Goal: Book appointment/travel/reservation

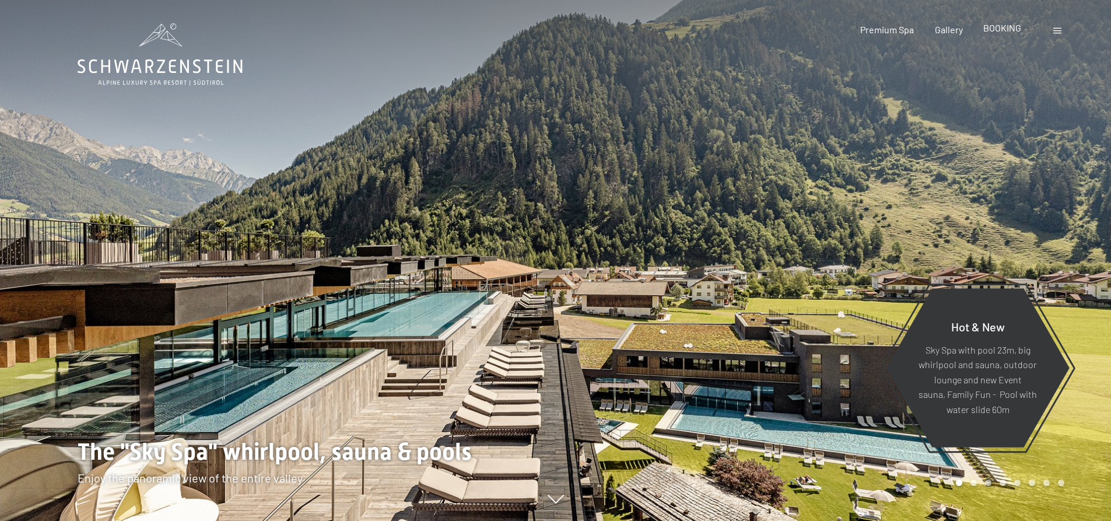
click at [1011, 32] on span "BOOKING" at bounding box center [1002, 27] width 38 height 11
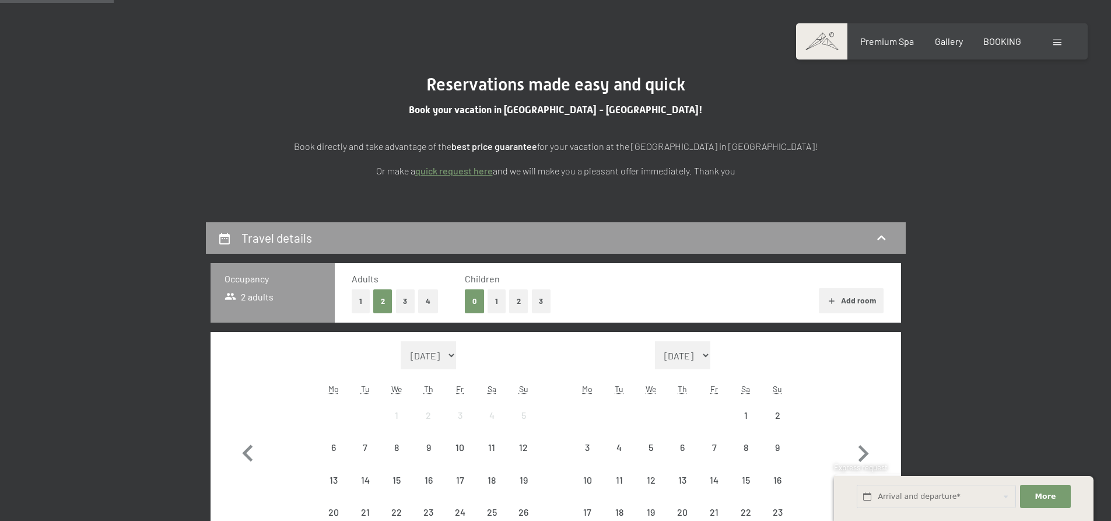
scroll to position [175, 0]
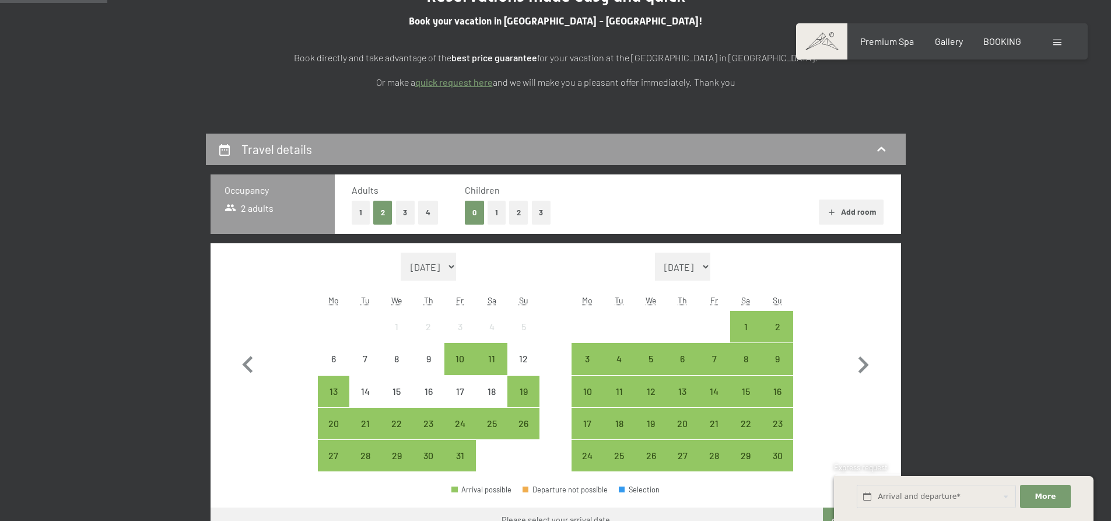
click at [516, 217] on button "2" at bounding box center [518, 213] width 19 height 24
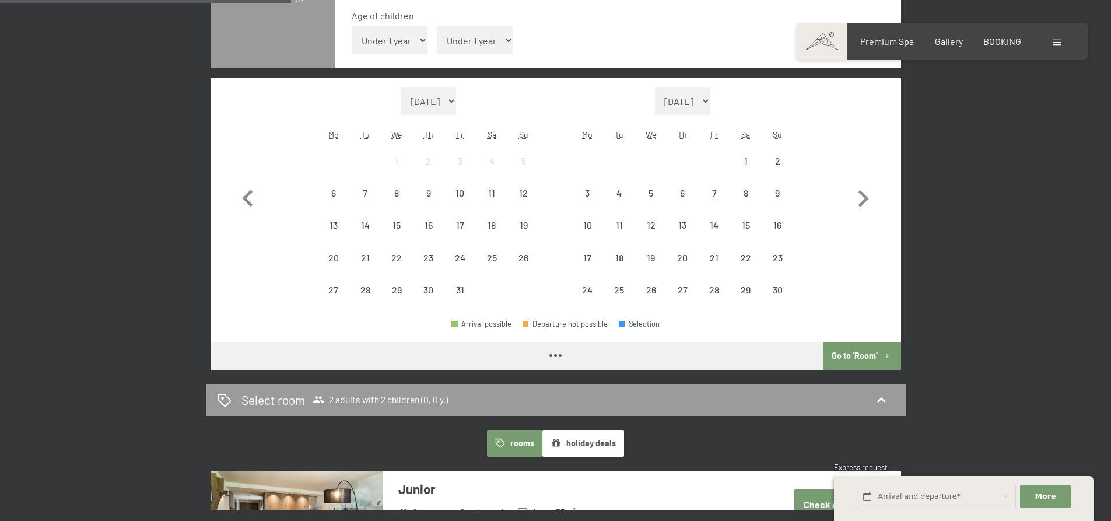
scroll to position [408, 0]
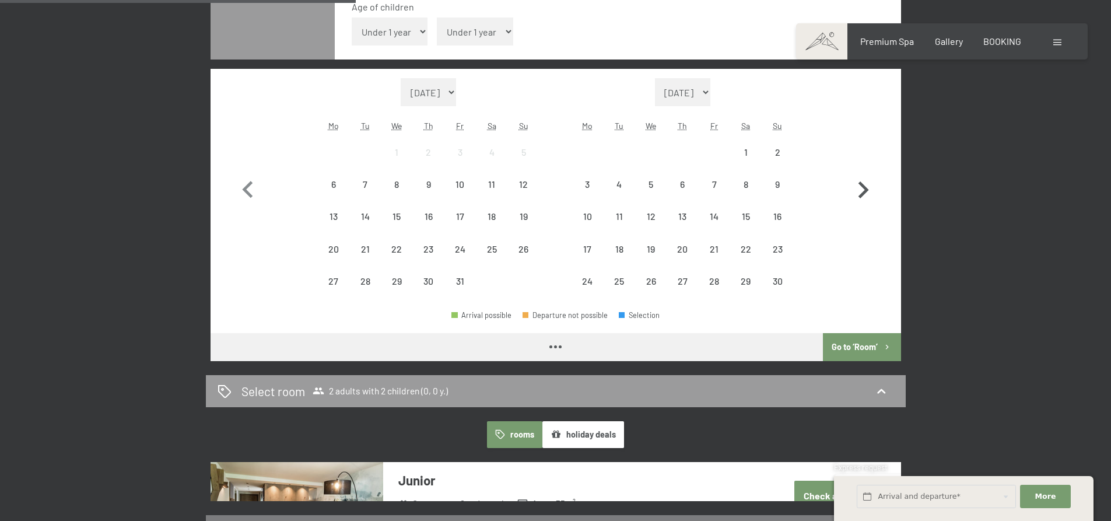
click at [867, 192] on icon "button" at bounding box center [863, 190] width 34 height 34
select select "2025-11-01"
select select "2025-12-01"
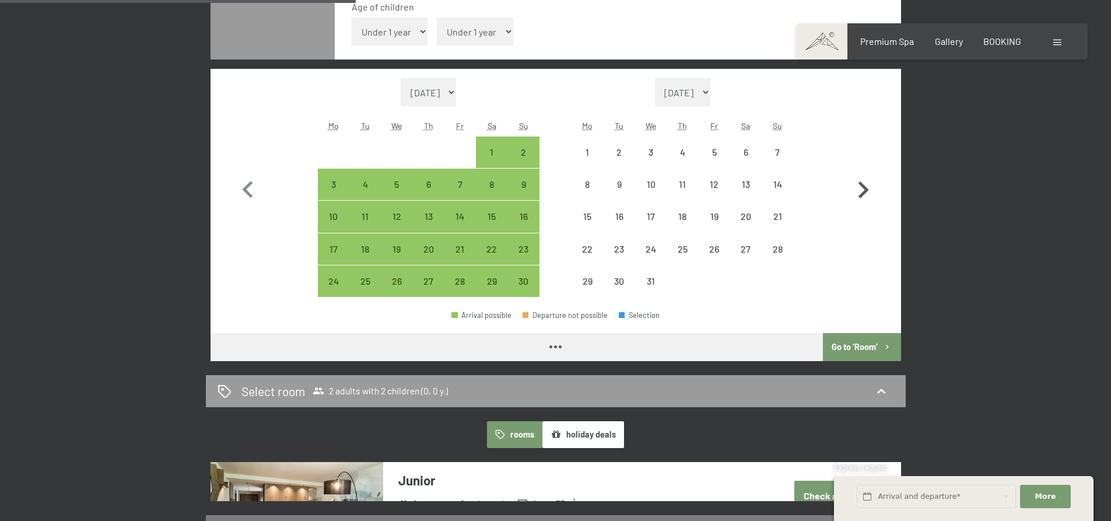
click at [867, 192] on icon "button" at bounding box center [863, 190] width 34 height 34
select select "2025-12-01"
select select "2026-01-01"
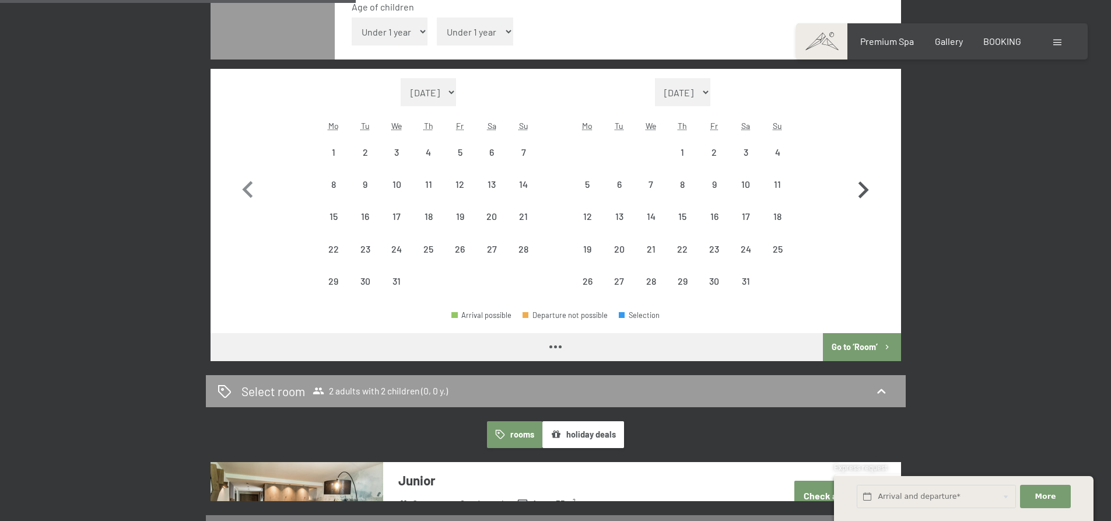
click at [867, 192] on icon "button" at bounding box center [863, 190] width 34 height 34
select select "2026-01-01"
select select "2026-02-01"
select select "2026-01-01"
select select "2026-02-01"
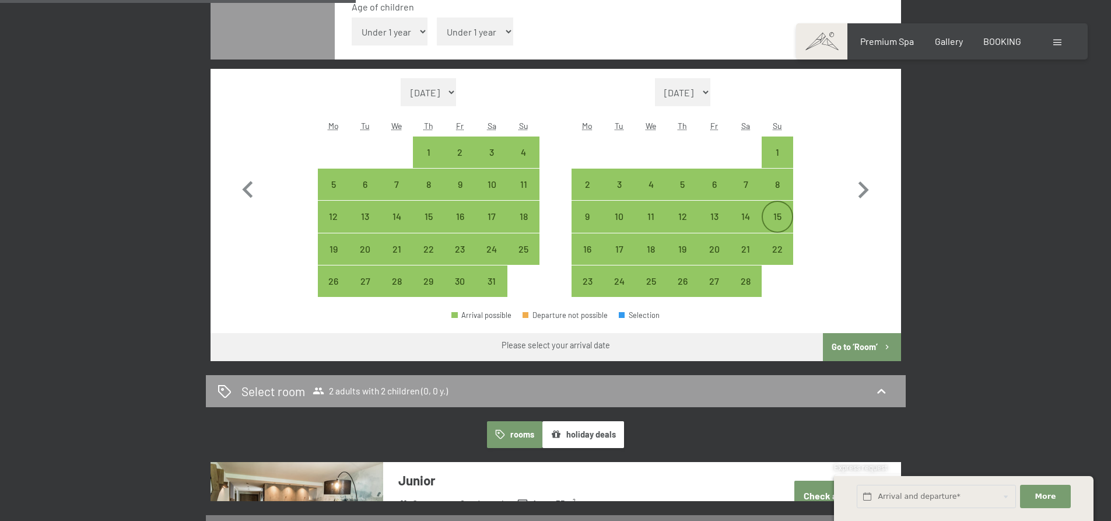
click at [779, 218] on div "15" at bounding box center [776, 226] width 29 height 29
select select "2026-01-01"
select select "2026-02-01"
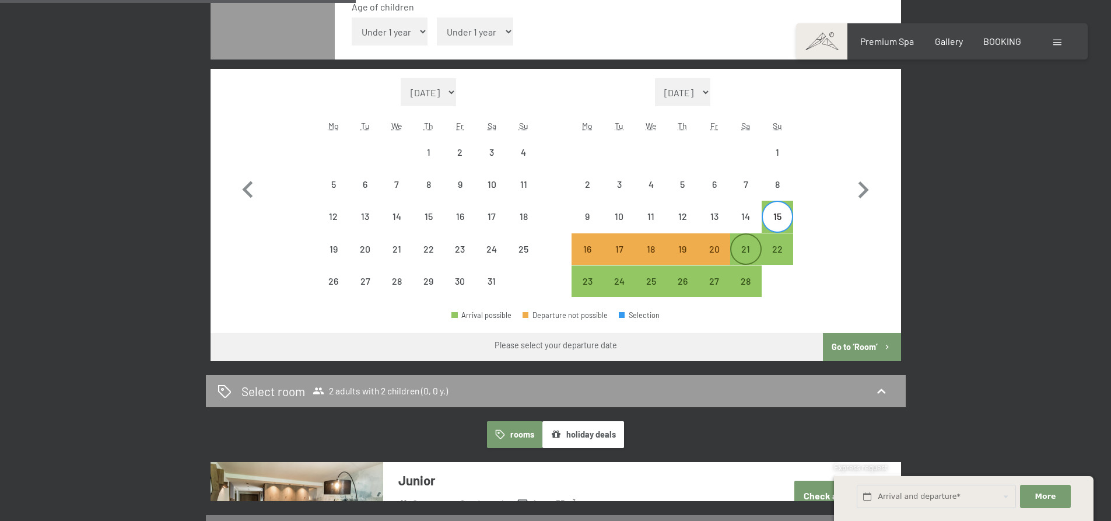
click at [747, 247] on div "21" at bounding box center [745, 258] width 29 height 29
select select "2026-01-01"
select select "2026-02-01"
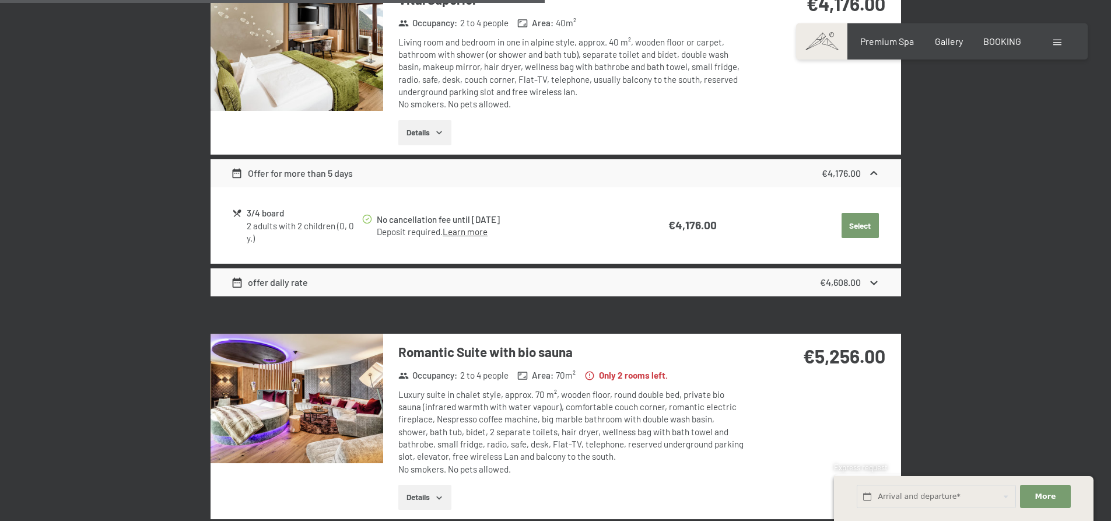
scroll to position [1108, 0]
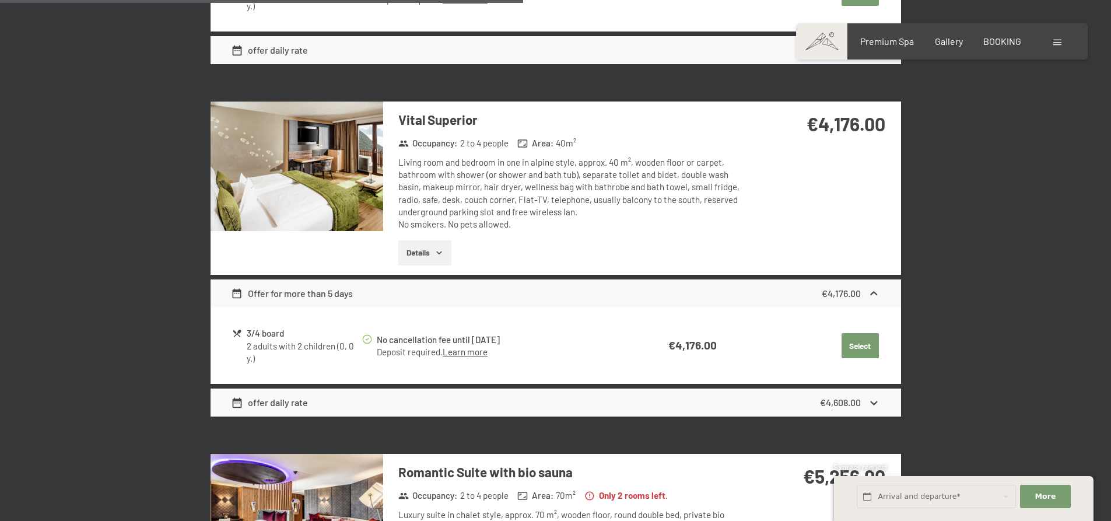
click at [428, 248] on button "Details" at bounding box center [424, 253] width 53 height 26
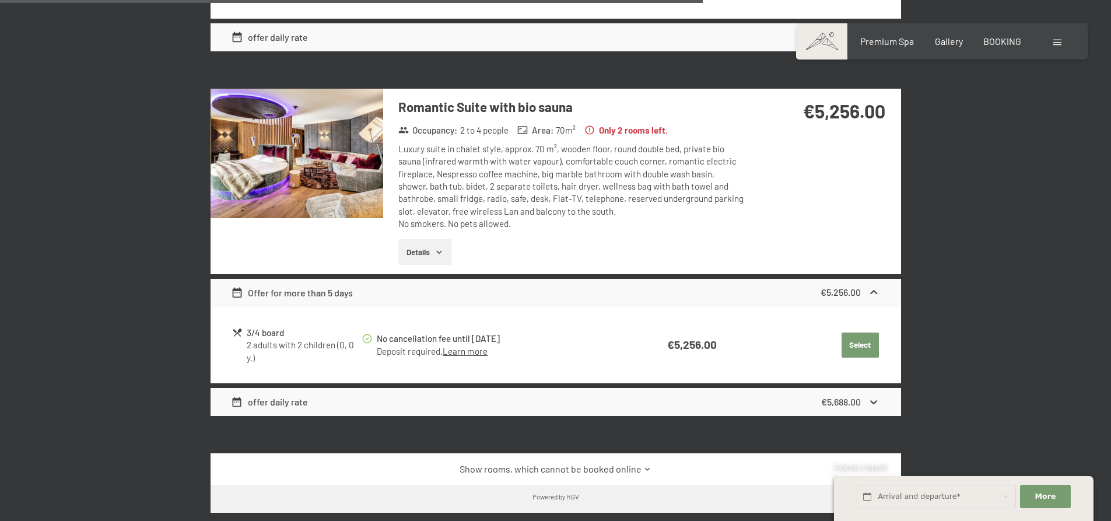
scroll to position [1632, 0]
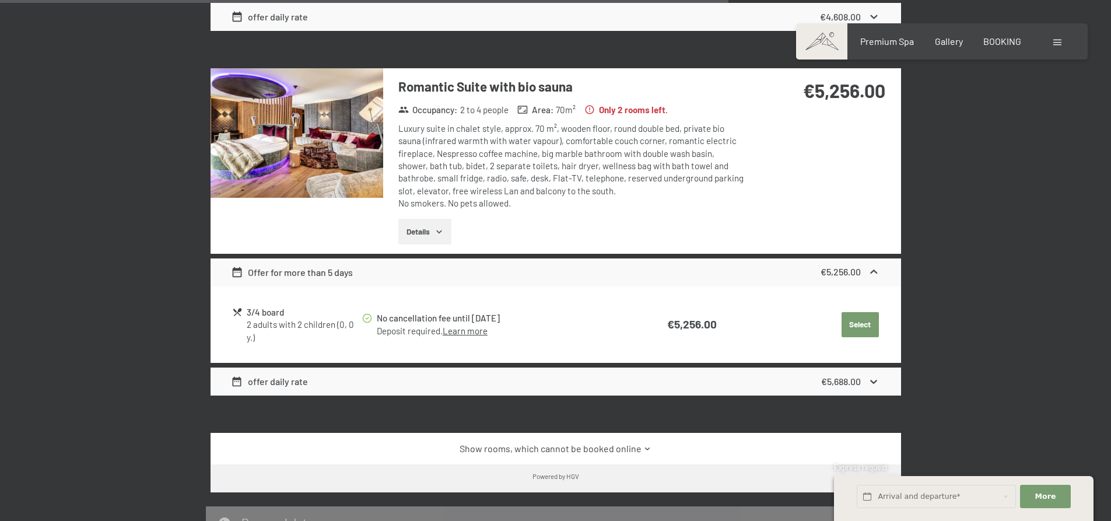
click at [429, 230] on button "Details" at bounding box center [424, 232] width 53 height 26
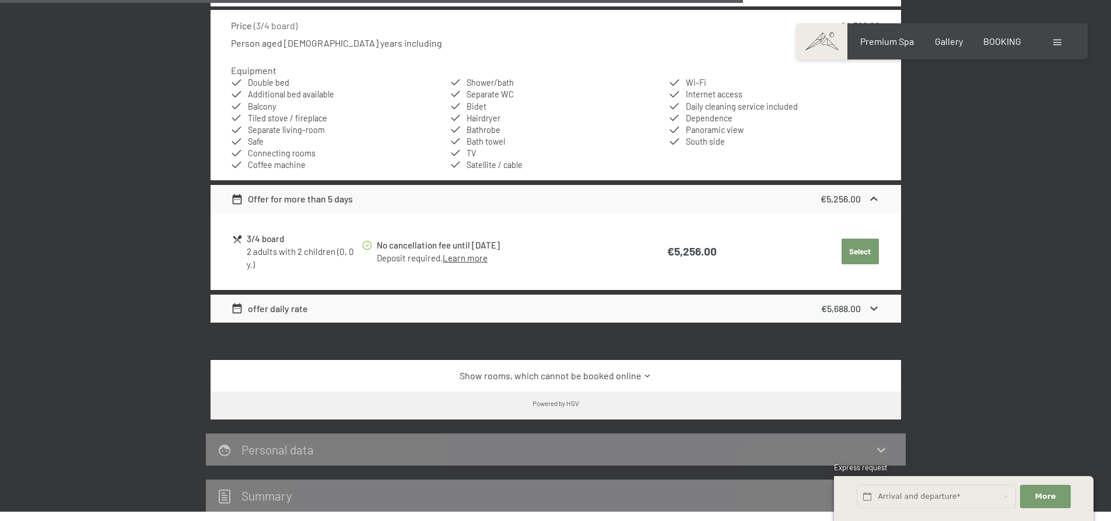
scroll to position [1924, 0]
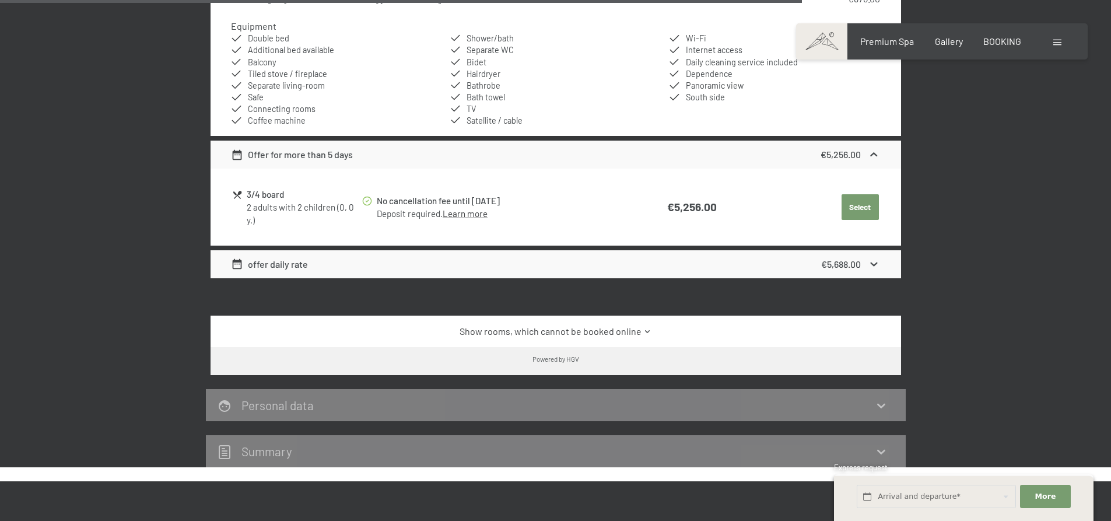
click at [566, 331] on link "Show rooms, which cannot be booked online" at bounding box center [555, 331] width 649 height 13
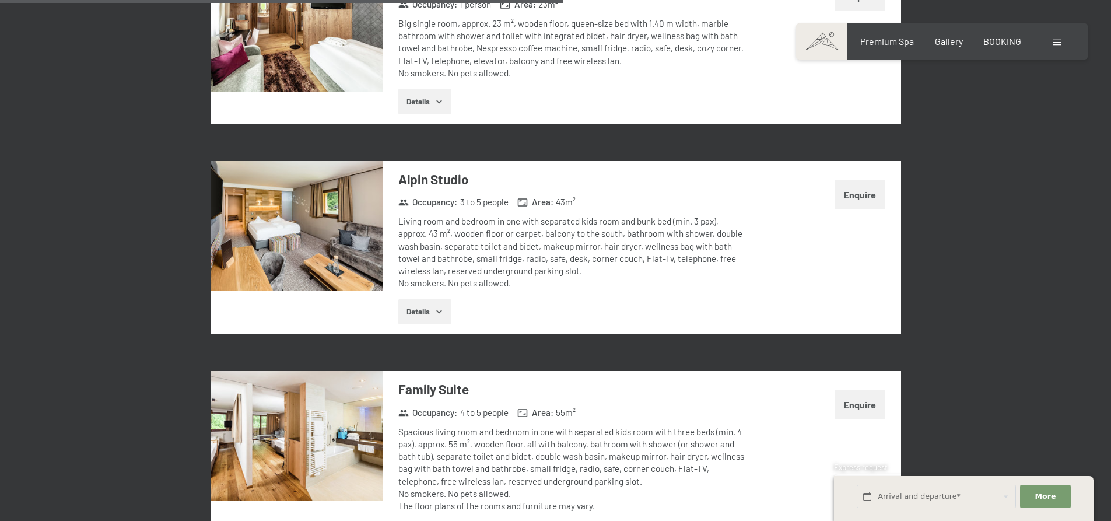
scroll to position [2448, 0]
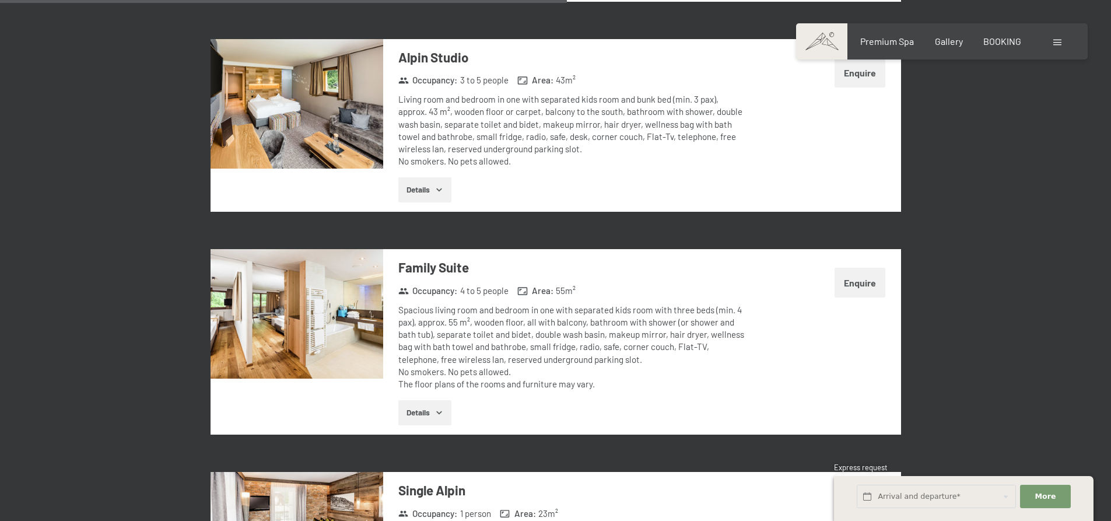
click at [857, 283] on button "Enquire" at bounding box center [859, 283] width 51 height 30
select select "2026-01-01"
select select "2026-02-01"
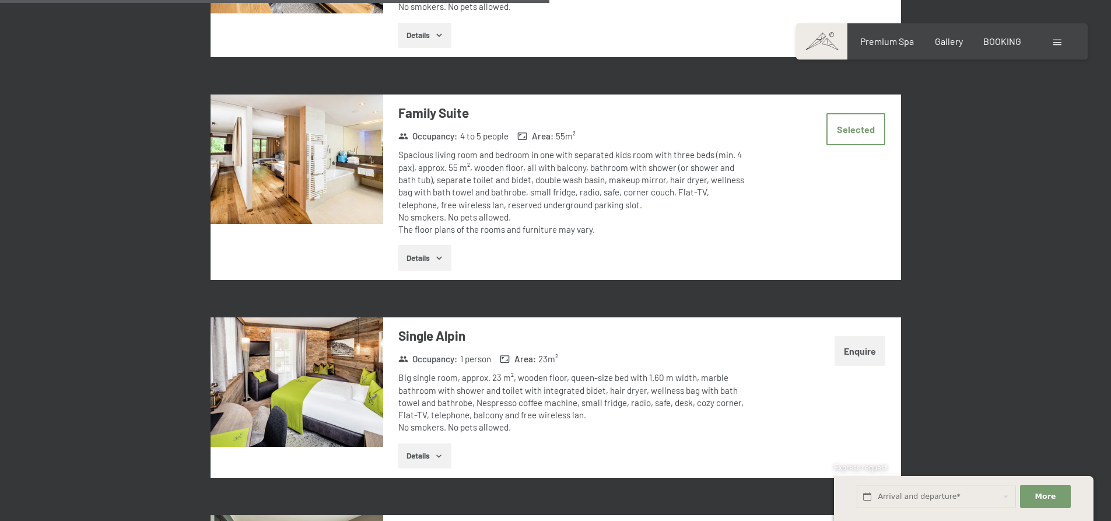
scroll to position [2582, 0]
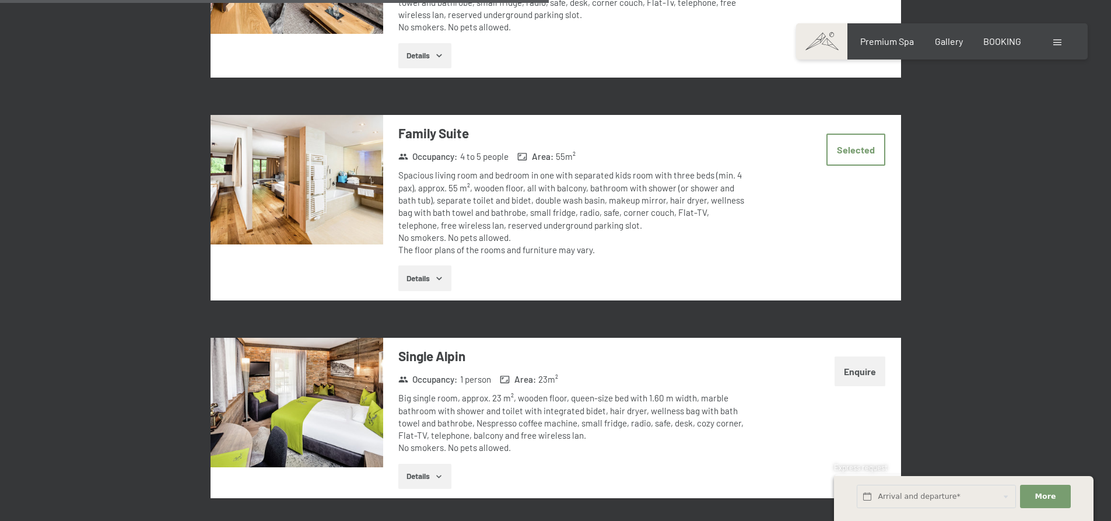
click at [429, 274] on button "Details" at bounding box center [424, 278] width 53 height 26
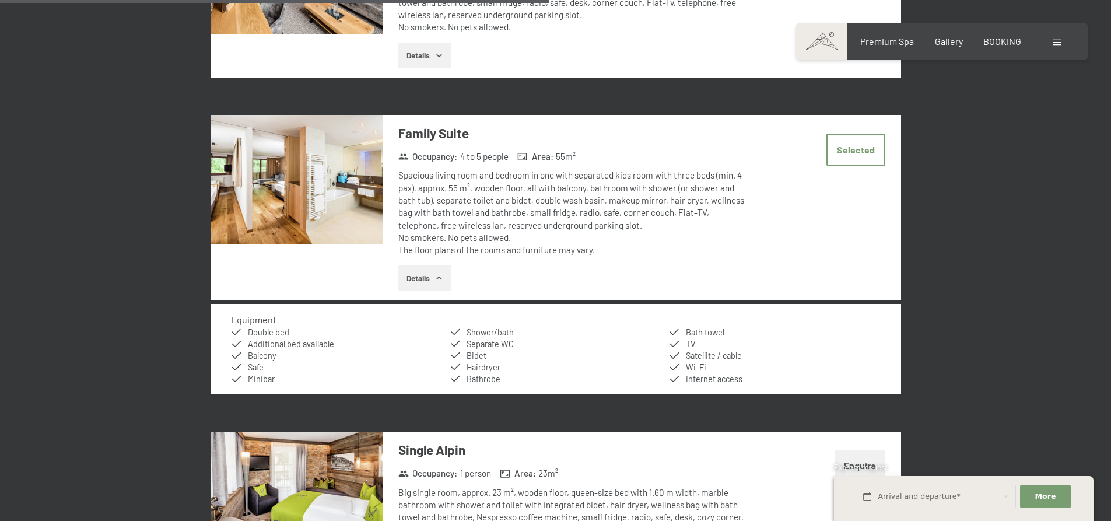
click at [429, 274] on button "Details" at bounding box center [424, 278] width 53 height 26
